Goal: Task Accomplishment & Management: Manage account settings

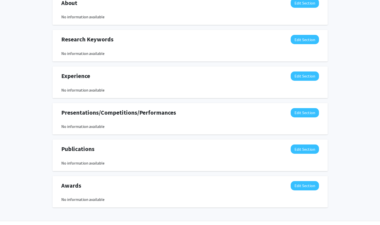
scroll to position [229, 0]
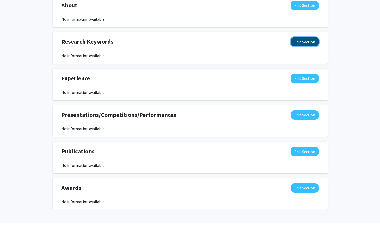
click at [302, 41] on button "Edit Section" at bounding box center [305, 41] width 28 height 9
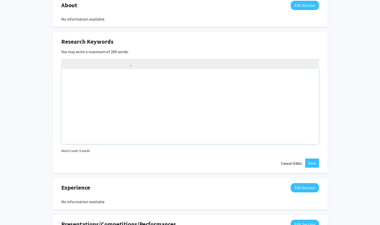
click at [136, 85] on div "Note to users with screen readers: Please deactivate our accessibility plugin f…" at bounding box center [190, 106] width 257 height 75
type textarea "P"
drag, startPoint x: 129, startPoint y: 76, endPoint x: 91, endPoint y: 76, distance: 38.6
click at [91, 76] on div "Pulmonology, Environmental Health," at bounding box center [190, 106] width 257 height 75
click at [106, 76] on p "Environmental Health, Pulmonology," at bounding box center [190, 77] width 247 height 6
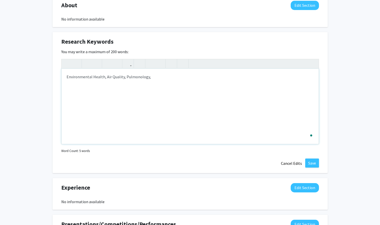
click at [171, 79] on p "Environmental Health, Air Quality, Pulmonology," at bounding box center [190, 77] width 247 height 6
type textarea "<p>Environmental Health, Air Quality, Pulmonology, Asthma, Cystic Fibrosis, Pos…"
click at [316, 163] on button "Save" at bounding box center [312, 162] width 14 height 9
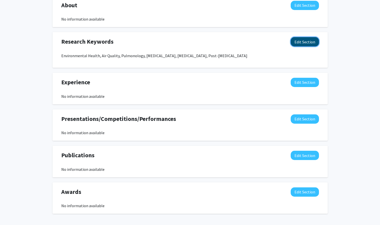
click at [298, 41] on button "Edit Section" at bounding box center [305, 41] width 28 height 9
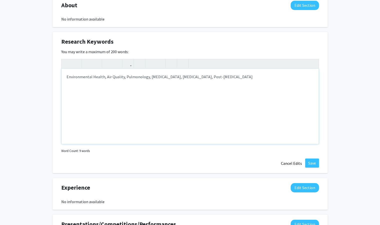
click at [148, 77] on p "Environmental Health, Air Quality, Pulmonology, Asthma, Cystic Fibrosis, Post-C…" at bounding box center [190, 77] width 247 height 6
click at [123, 77] on p "Environmental Health, Air Quality, Pulmonology, Asthma, Cystic Fibrosis, Post-C…" at bounding box center [190, 77] width 247 height 6
click at [104, 78] on p "Environmental Health, Air Quality, PM2.5, Pulmonology, Asthma, Cystic Fibrosis,…" at bounding box center [190, 77] width 247 height 6
type textarea "<p>Environmental Health, Extreme Heat, Air Quality, PM2.5,&nbsp; Pulmonology, A…"
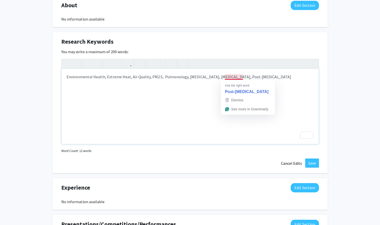
click at [239, 78] on p "Environmental Health, Extreme Heat, Air Quality, PM2.5, Pulmonology, [MEDICAL_D…" at bounding box center [190, 77] width 247 height 6
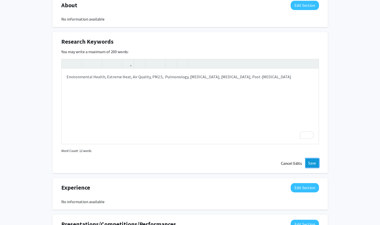
click at [313, 162] on button "Save" at bounding box center [312, 162] width 14 height 9
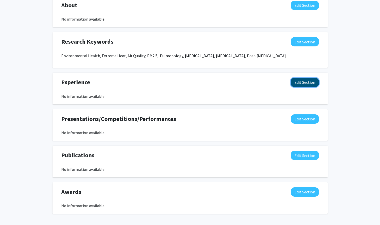
click at [310, 81] on button "Edit Section" at bounding box center [305, 82] width 28 height 9
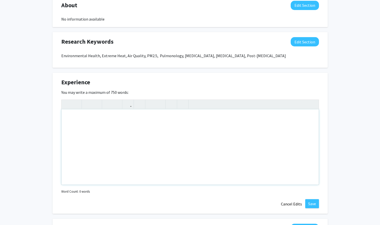
click at [117, 120] on div "Note to users with screen readers: Please deactivate our accessibility plugin f…" at bounding box center [190, 146] width 257 height 75
click at [117, 120] on div "To enrich screen reader interactions, please activate Accessibility in Grammarl…" at bounding box center [190, 146] width 257 height 75
click at [156, 35] on div "Research Keywords Edit Section Environmental Health, Extreme Heat, Air Quality,…" at bounding box center [190, 50] width 275 height 36
click at [94, 130] on div "To enrich screen reader interactions, please activate Accessibility in Grammarl…" at bounding box center [190, 146] width 257 height 75
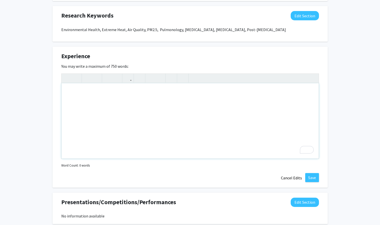
scroll to position [358, 0]
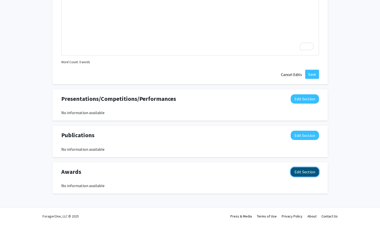
click at [306, 171] on button "Edit Section" at bounding box center [305, 171] width 28 height 9
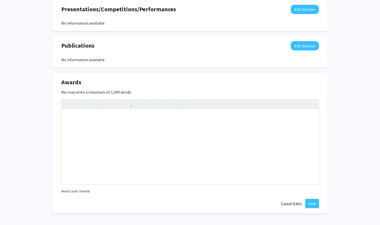
scroll to position [455, 0]
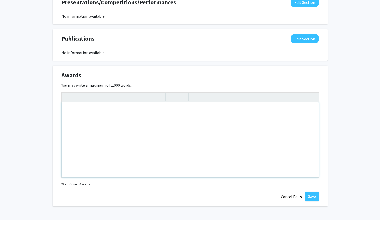
click at [185, 115] on div "Note to users with screen readers: Please deactivate our accessibility plugin f…" at bounding box center [190, 139] width 257 height 75
paste div "To enrich screen reader interactions, please activate Accessibility in Grammarl…"
type textarea "<p>2024 JR Tesone Youth Public Health Award – Westchester County Department of …"
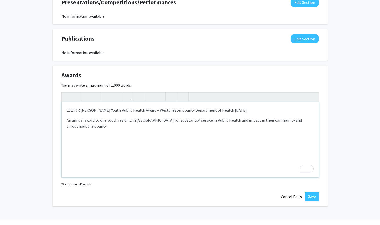
click at [138, 110] on p "2024 JR [PERSON_NAME] Youth Public Health Award – Westchester County Department…" at bounding box center [190, 110] width 247 height 6
click at [63, 121] on div "2024 JR Tesone Youth Public Health Award – Westchester County Department of Hea…" at bounding box center [190, 139] width 257 height 75
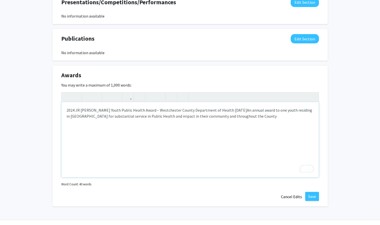
type textarea "<p>2024 JR Tesone Youth Public Health Award – Westchester County Department of …"
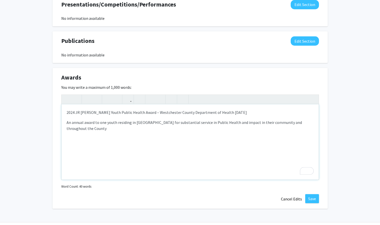
scroll to position [455, 0]
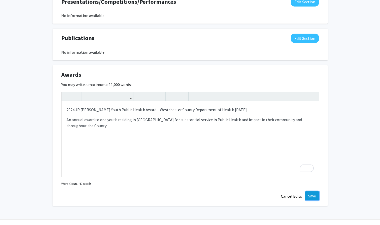
click at [313, 196] on button "Save" at bounding box center [312, 195] width 14 height 9
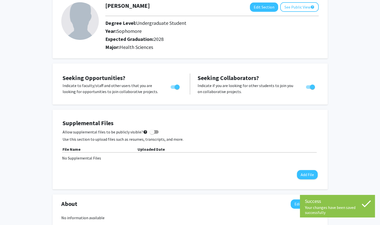
scroll to position [0, 0]
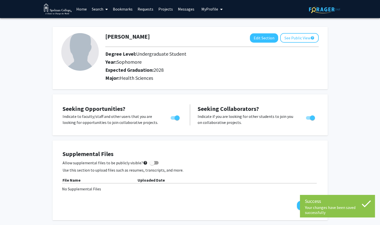
click at [86, 11] on link "Home" at bounding box center [82, 9] width 16 height 18
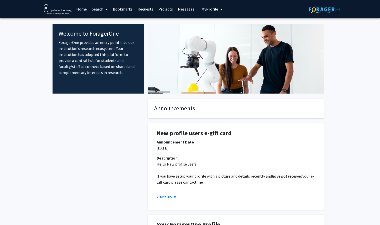
click at [102, 9] on link "Search" at bounding box center [99, 9] width 21 height 18
click at [107, 37] on span "Students" at bounding box center [104, 33] width 31 height 10
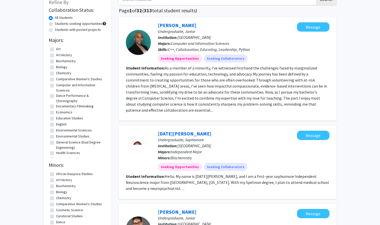
scroll to position [34, 0]
click at [235, 177] on fg-read-more "Hello. My name is Epiphany N. Wilson, and I am a first-year sophomore Independe…" at bounding box center [227, 181] width 203 height 17
click at [166, 130] on link "Epiphany Wilson" at bounding box center [185, 133] width 54 height 6
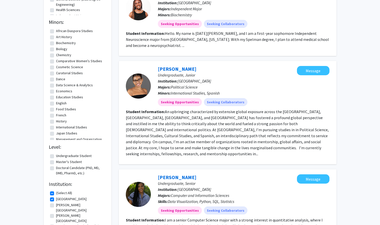
scroll to position [176, 0]
click at [172, 174] on link "[PERSON_NAME]" at bounding box center [177, 177] width 39 height 6
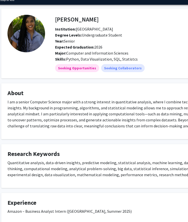
scroll to position [14, 15]
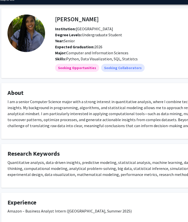
click at [103, 130] on div "I am a senior Computer Science major with a strong interest in quantitative ana…" at bounding box center [135, 116] width 255 height 34
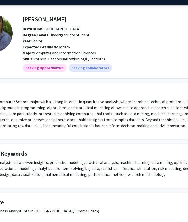
scroll to position [14, 48]
click at [120, 117] on p "I am a senior Computer Science major with a strong interest in quantitative ana…" at bounding box center [102, 114] width 255 height 30
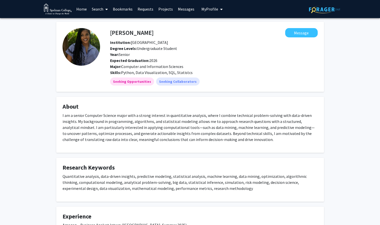
click at [202, 11] on span "My Profile" at bounding box center [210, 9] width 17 height 5
click at [223, 28] on span "View Profile" at bounding box center [233, 29] width 30 height 6
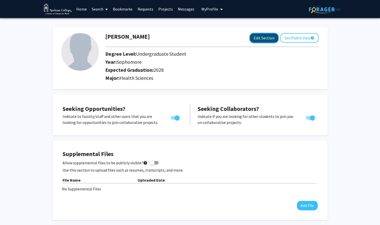
click at [263, 38] on button "Edit Section" at bounding box center [264, 37] width 28 height 9
select select "sophomore"
select select "2028"
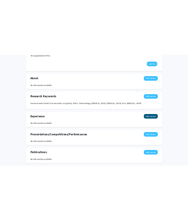
scroll to position [260, 0]
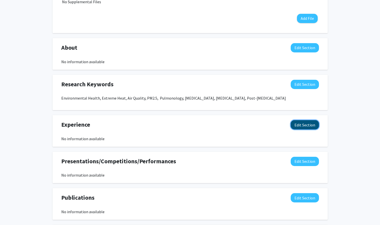
click at [307, 126] on button "Edit Section" at bounding box center [305, 124] width 28 height 9
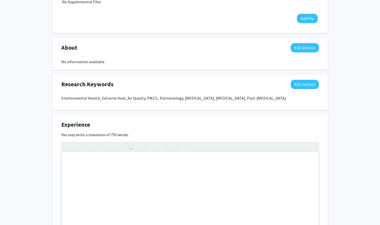
click at [114, 171] on div "Note to users with screen readers: Please deactivate our accessibility plugin f…" at bounding box center [190, 188] width 257 height 75
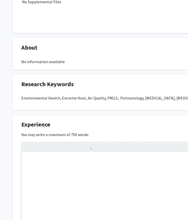
click at [48, 168] on div "To enrich screen reader interactions, please activate Accessibility in Grammarl…" at bounding box center [150, 188] width 257 height 75
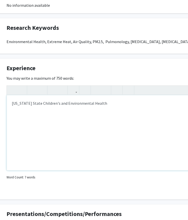
scroll to position [316, 23]
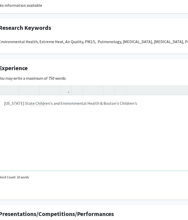
click at [108, 105] on div "[US_STATE] State Children's and Environmental Health & Boston's Children's" at bounding box center [127, 132] width 257 height 75
click at [130, 104] on div "[US_STATE] State Children's and Environmental Health & Boston Children's" at bounding box center [127, 132] width 257 height 75
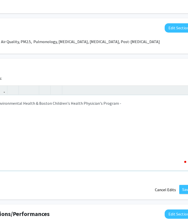
scroll to position [316, 87]
click at [87, 102] on div "[US_STATE] State Children's and Environmental Health & Boston Children's Health…" at bounding box center [62, 132] width 257 height 75
click at [88, 105] on div "[US_STATE] State Children's and Environmental Health & Boston Children's Health…" at bounding box center [62, 132] width 257 height 75
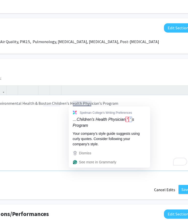
click at [112, 105] on div "[US_STATE] State Children's and Environmental Health & Boston Children's Health…" at bounding box center [62, 132] width 257 height 75
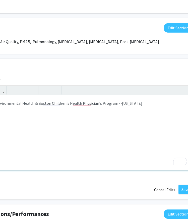
click at [110, 104] on div "[US_STATE] State Children's and Environmental Health & Boston Children's Health…" at bounding box center [62, 132] width 257 height 75
click at [139, 103] on div "[US_STATE] State Children's and Environmental Health & Boston Children's Health…" at bounding box center [62, 132] width 257 height 75
click at [110, 104] on div "[US_STATE] State Children's and Environmental Health & Boston Children's Health…" at bounding box center [62, 132] width 257 height 75
click at [128, 106] on div "[US_STATE] State Children's and Environmental Health & Boston Children's Health…" at bounding box center [62, 132] width 257 height 75
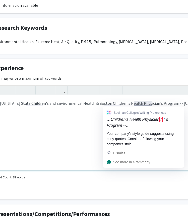
click at [140, 103] on p "[US_STATE] State Children's and Environmental Health & Boston Children's Health…" at bounding box center [123, 103] width 247 height 6
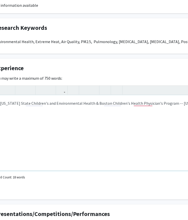
click at [56, 116] on p "To enrich screen reader interactions, please activate Accessibility in Grammarl…" at bounding box center [123, 119] width 247 height 6
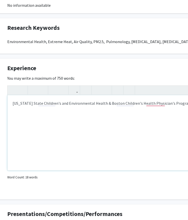
scroll to position [316, 8]
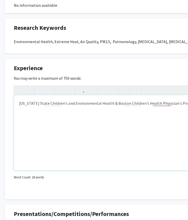
click at [24, 111] on div "[US_STATE] State Children's and Environmental Health & Boston Children's Health…" at bounding box center [142, 132] width 257 height 75
click at [31, 117] on p "To enrich screen reader interactions, please activate Accessibility in Grammarl…" at bounding box center [142, 119] width 247 height 6
click at [22, 110] on div "[US_STATE] State Children's and Environmental Health & Boston Children's Health…" at bounding box center [142, 132] width 257 height 75
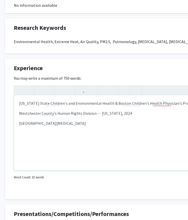
click at [19, 104] on p "[US_STATE] State Children's and Environmental Health & Boston Children's Health…" at bounding box center [142, 103] width 247 height 6
click at [19, 111] on p "Westchester County's Human Rights Division -- [US_STATE], 2024" at bounding box center [142, 113] width 247 height 6
click at [17, 129] on div "Intern, [US_STATE] State Children's and Environmental Health & Boston Children'…" at bounding box center [142, 132] width 257 height 75
click at [20, 123] on p "[GEOGRAPHIC_DATA][MEDICAL_DATA]" at bounding box center [142, 126] width 247 height 12
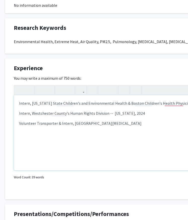
click at [149, 126] on p "Volunteer Transporter & Intern, [GEOGRAPHIC_DATA][MEDICAL_DATA]" at bounding box center [142, 126] width 247 height 12
click at [155, 123] on p "Volunteer Transporter & Intern, [GEOGRAPHIC_DATA][MEDICAL_DATA] -- [US_STATE] 2…" at bounding box center [142, 126] width 247 height 12
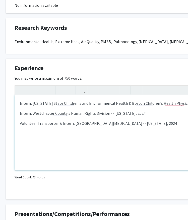
scroll to position [316, 0]
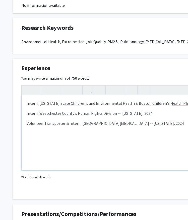
click at [30, 115] on p "Intern, Westchester County's Human Rights Division -- [US_STATE], 2024" at bounding box center [150, 113] width 247 height 6
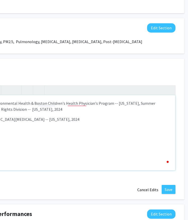
scroll to position [316, 113]
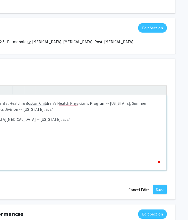
click at [137, 102] on p "Intern, [US_STATE] State Children's and Environmental Health & Boston Children'…" at bounding box center [37, 106] width 247 height 12
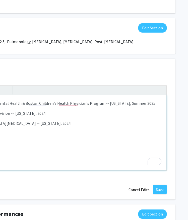
scroll to position [316, 27]
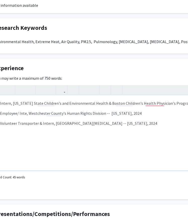
type textarea "<p>Intern, [US_STATE] State Children's and Environmental Health &amp; Boston Ch…"
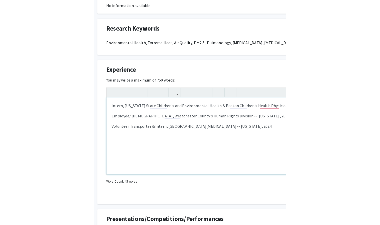
scroll to position [316, 0]
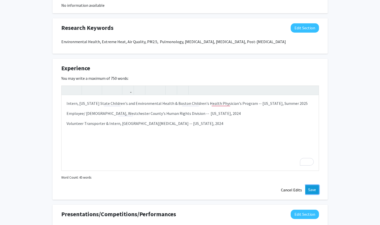
click at [315, 192] on button "Save" at bounding box center [312, 189] width 14 height 9
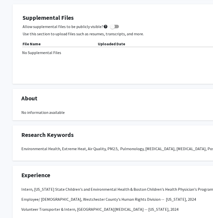
scroll to position [211, 0]
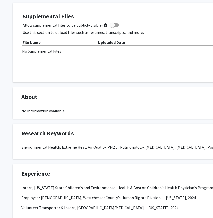
click at [82, 134] on div "Research Keywords Edit Section" at bounding box center [150, 135] width 265 height 12
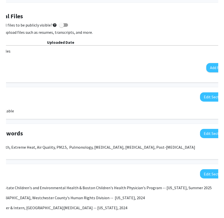
scroll to position [211, 67]
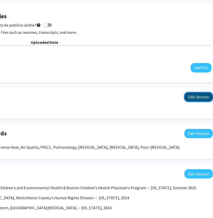
click at [204, 95] on button "Edit Section" at bounding box center [198, 96] width 28 height 9
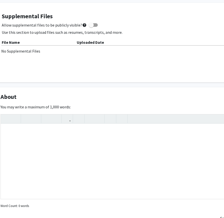
scroll to position [211, 0]
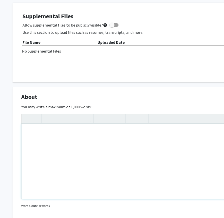
click at [25, 140] on div "Note to users with screen readers: Please deactivate our accessibility plugin f…" at bounding box center [150, 161] width 257 height 75
click at [142, 132] on div "I am a sophomore Health Science major on the pre-med track." at bounding box center [150, 161] width 257 height 75
click at [182, 134] on div "I am a sophomore Health Science major on the pre-med track with a strong intere…" at bounding box center [150, 161] width 257 height 75
click at [181, 132] on div "I am a sophomore Health Science major on the pre-med track with a strong intere…" at bounding box center [150, 161] width 257 height 75
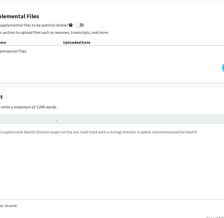
scroll to position [211, 35]
click at [193, 135] on div "I am a sophomore Health Science major on the pre-med track with a strong intere…" at bounding box center [114, 161] width 257 height 75
click at [201, 140] on div "I am a sophomore Health Science major on the pre-med track with a strong intere…" at bounding box center [114, 161] width 257 height 75
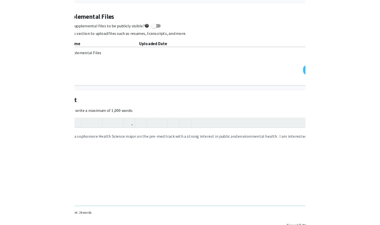
scroll to position [211, 0]
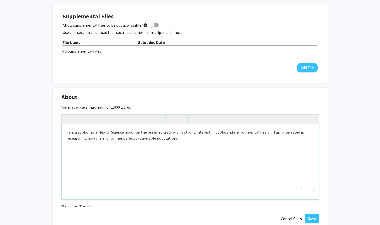
click at [135, 138] on div "I am a sophomore Health Science major on the pre-med track with a strong intere…" at bounding box center [190, 161] width 257 height 75
click at [211, 138] on div "I am a sophomore Health Science major on the pre-med track with a strong intere…" at bounding box center [190, 161] width 257 height 75
click at [104, 139] on div "I am a sophomore Health Science major on the pre-med track with a strong intere…" at bounding box center [190, 161] width 257 height 75
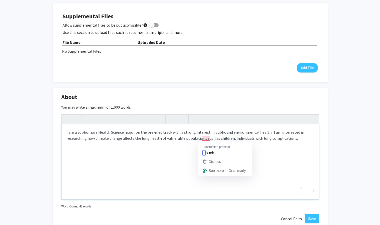
click at [207, 139] on div "I am a sophomore Health Science major on the pre-med track with a strong intere…" at bounding box center [190, 161] width 257 height 75
click at [298, 136] on div "I am a sophomore Health Science major on the pre-med track with a strong intere…" at bounding box center [190, 161] width 257 height 75
click at [230, 138] on div "I am a sophomore Health Science major on the pre-med track with a strong intere…" at bounding box center [190, 161] width 257 height 75
click at [231, 139] on div "I am a sophomore Health Science major on the pre-med track with a strong intere…" at bounding box center [190, 161] width 257 height 75
click at [233, 140] on div "I am a sophomore Health Science major on the pre-med track with a strong intere…" at bounding box center [190, 161] width 257 height 75
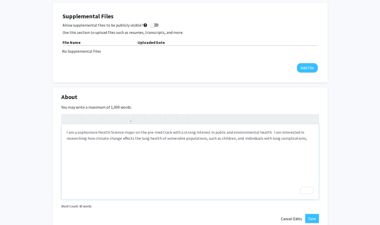
click at [301, 138] on div "I am a sophomore Health Science major on the pre-med track with a strong intere…" at bounding box center [190, 161] width 257 height 75
click at [243, 139] on div "I am a sophomore Health Science major on the pre-med track with a strong intere…" at bounding box center [190, 161] width 257 height 75
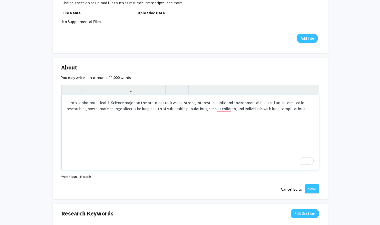
scroll to position [256, 0]
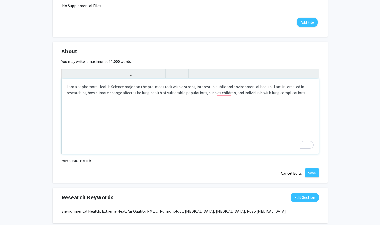
click at [266, 88] on div "I am a sophomore Health Science major on the pre-med track with a strong intere…" at bounding box center [190, 115] width 257 height 75
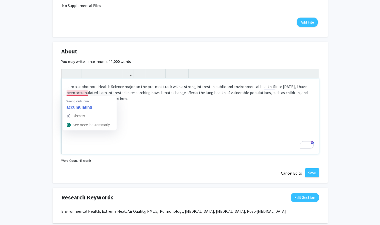
click at [75, 93] on div "I am a sophomore Health Science major on the pre-med track with a strong intere…" at bounding box center [190, 115] width 257 height 75
click at [125, 84] on div "I am a sophomore Health Science major on the pre-med track with a strong intere…" at bounding box center [190, 115] width 257 height 75
drag, startPoint x: 88, startPoint y: 94, endPoint x: 56, endPoint y: 92, distance: 32.4
click at [58, 94] on div "About Edit Section You may write a maximum of 1,000 words: I am a sophomore Hea…" at bounding box center [190, 112] width 275 height 141
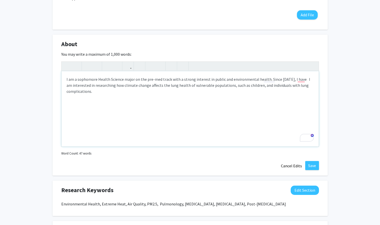
scroll to position [264, 0]
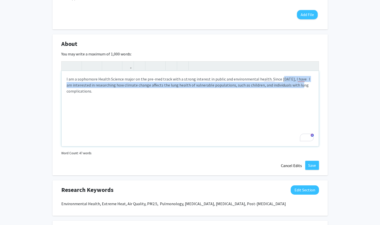
drag, startPoint x: 297, startPoint y: 82, endPoint x: 279, endPoint y: 78, distance: 18.5
click at [279, 78] on div "I am a sophomore Health Science major on the pre-med track with a strong intere…" at bounding box center [190, 108] width 257 height 75
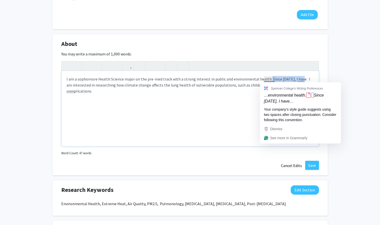
drag, startPoint x: 296, startPoint y: 80, endPoint x: 265, endPoint y: 79, distance: 31.1
click at [265, 79] on div "I am a sophomore Health Science major on the pre-med track with a strong intere…" at bounding box center [190, 108] width 257 height 75
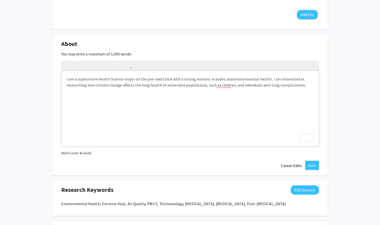
click at [311, 89] on div "I am a sophomore Health Science major on the pre-med track with a strong intere…" at bounding box center [190, 108] width 257 height 75
click at [266, 80] on div "I am a sophomore Health Science major on the pre-med track with a strong intere…" at bounding box center [190, 108] width 257 height 75
click at [89, 86] on div "I am a sophomore Health Science major on the pre-med track with a strong intere…" at bounding box center [190, 108] width 257 height 75
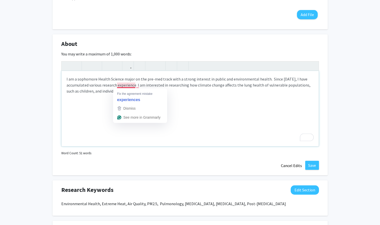
click at [135, 84] on div "I am a sophomore Health Science major on the pre-med track with a strong intere…" at bounding box center [190, 108] width 257 height 75
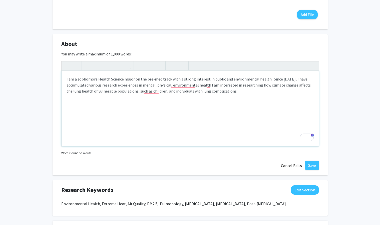
click at [172, 82] on div "I am a sophomore Health Science major on the pre-med track with a strong intere…" at bounding box center [190, 108] width 257 height 75
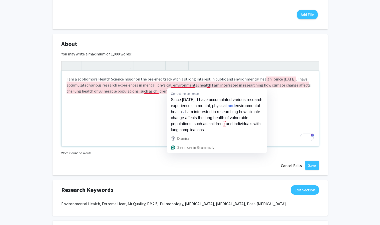
click at [171, 86] on div "I am a sophomore Health Science major on the pre-med track with a strong intere…" at bounding box center [190, 108] width 257 height 75
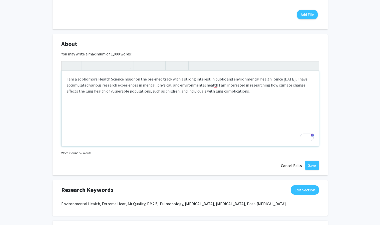
click at [213, 85] on div "I am a sophomore Health Science major on the pre-med track with a strong intere…" at bounding box center [190, 108] width 257 height 75
click at [214, 85] on div "I am a sophomore Health Science major on the pre-med track with a strong intere…" at bounding box center [190, 108] width 257 height 75
type textarea "I am a sophomore Health Science major on the pre-med track with a strong intere…"
click at [316, 162] on button "Save" at bounding box center [312, 164] width 14 height 9
